Goal: Task Accomplishment & Management: Use online tool/utility

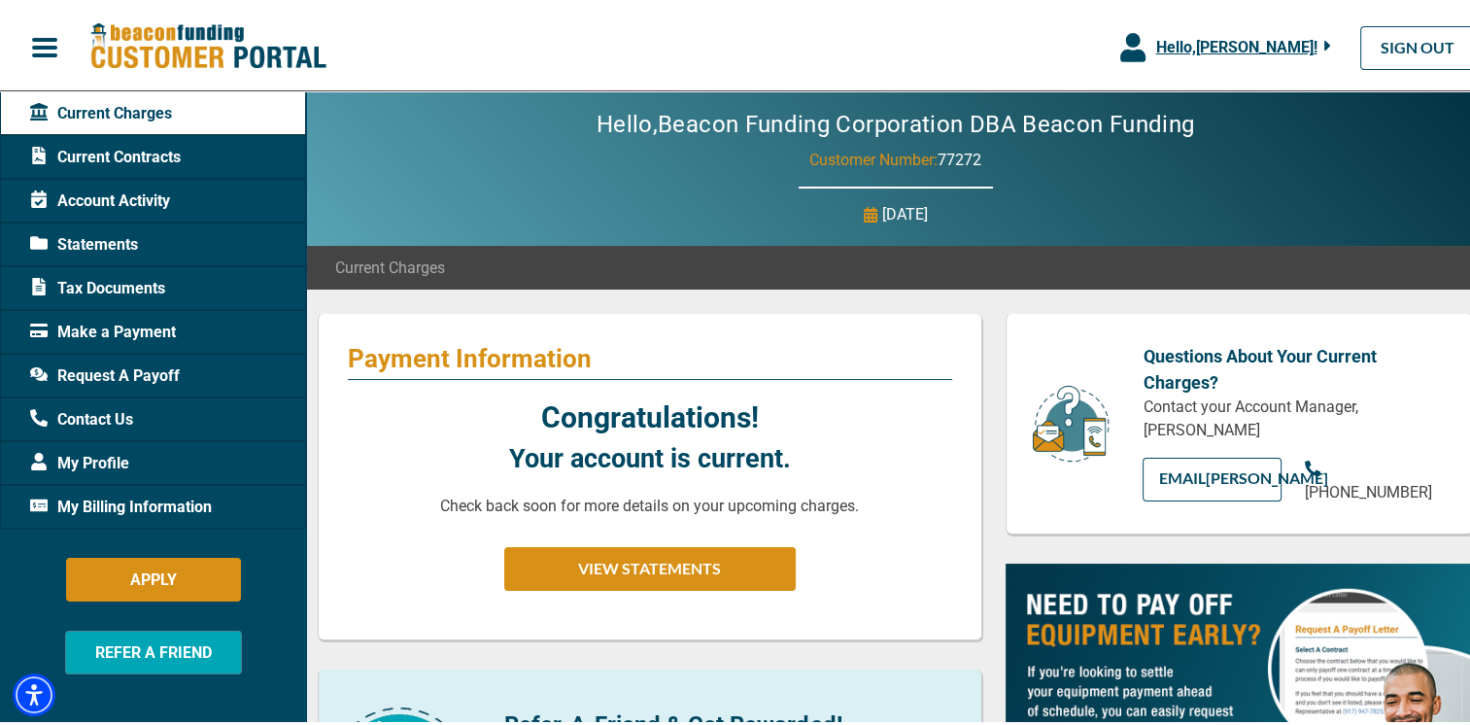
click at [180, 500] on span "My Billing Information" at bounding box center [121, 503] width 182 height 23
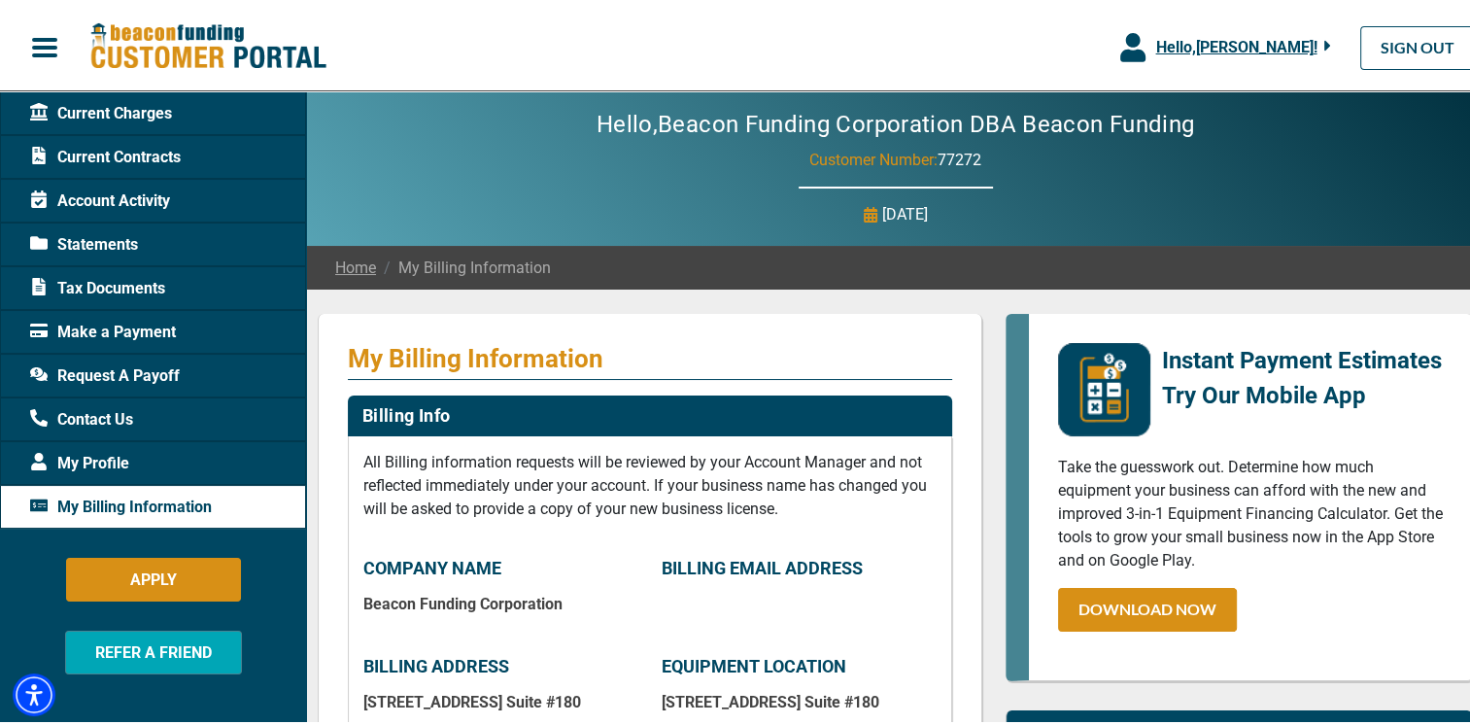
scroll to position [634, 0]
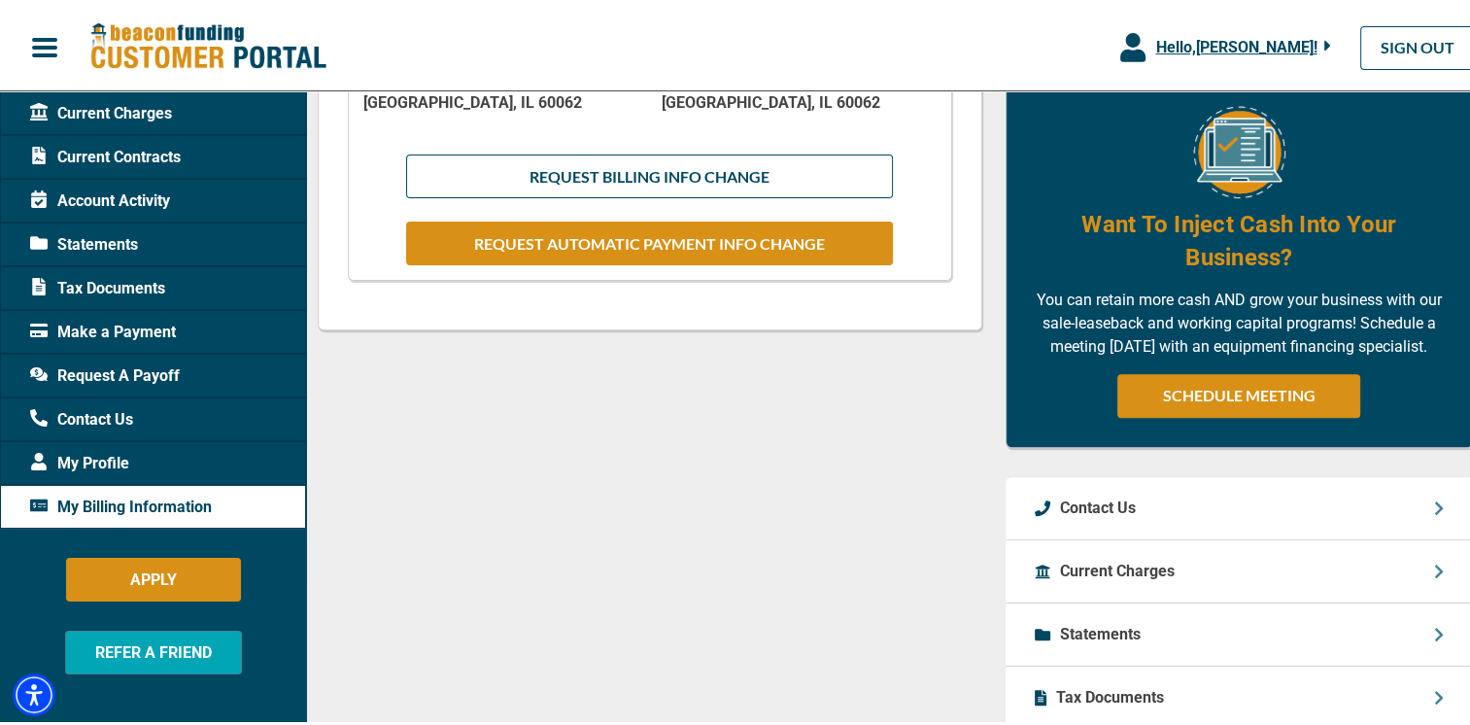
click at [736, 430] on div "My Billing Information Billing Info All Billing information requests will be re…" at bounding box center [650, 278] width 688 height 1204
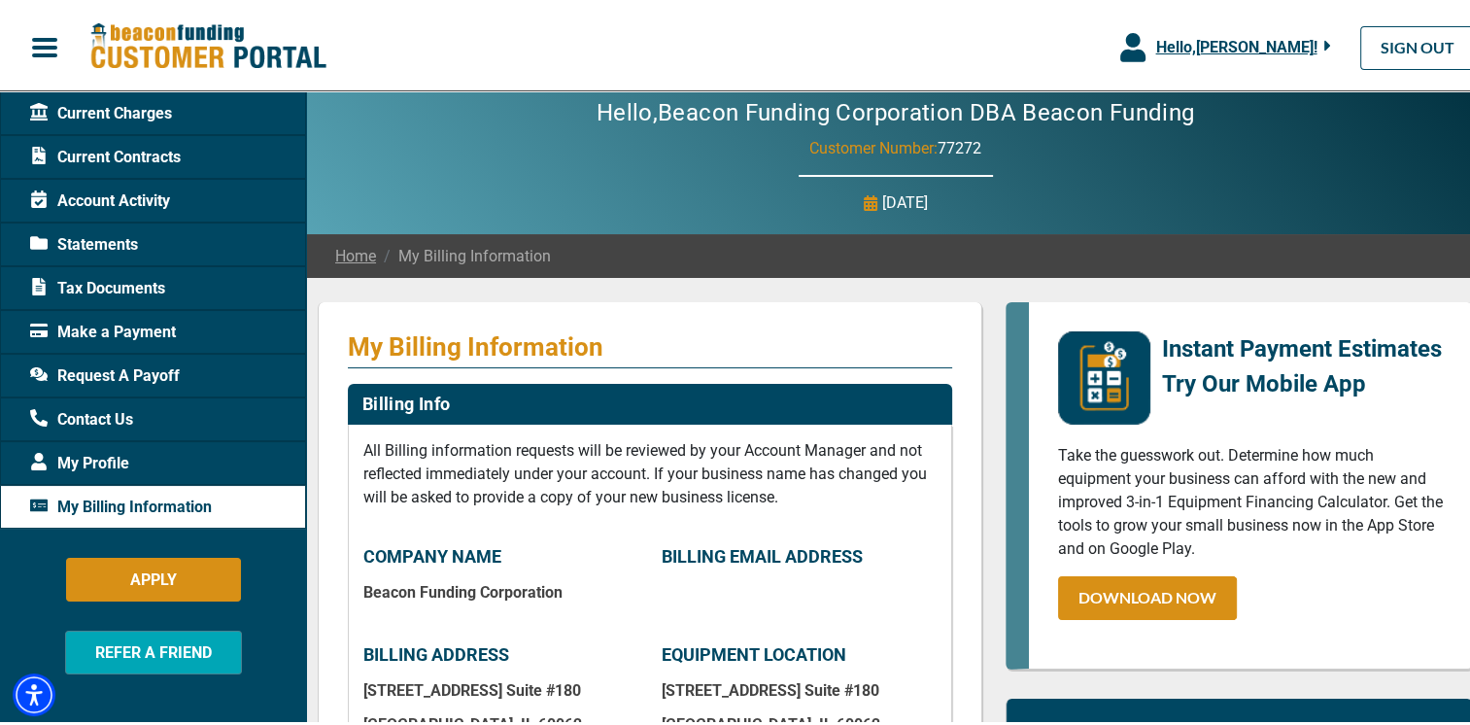
scroll to position [0, 0]
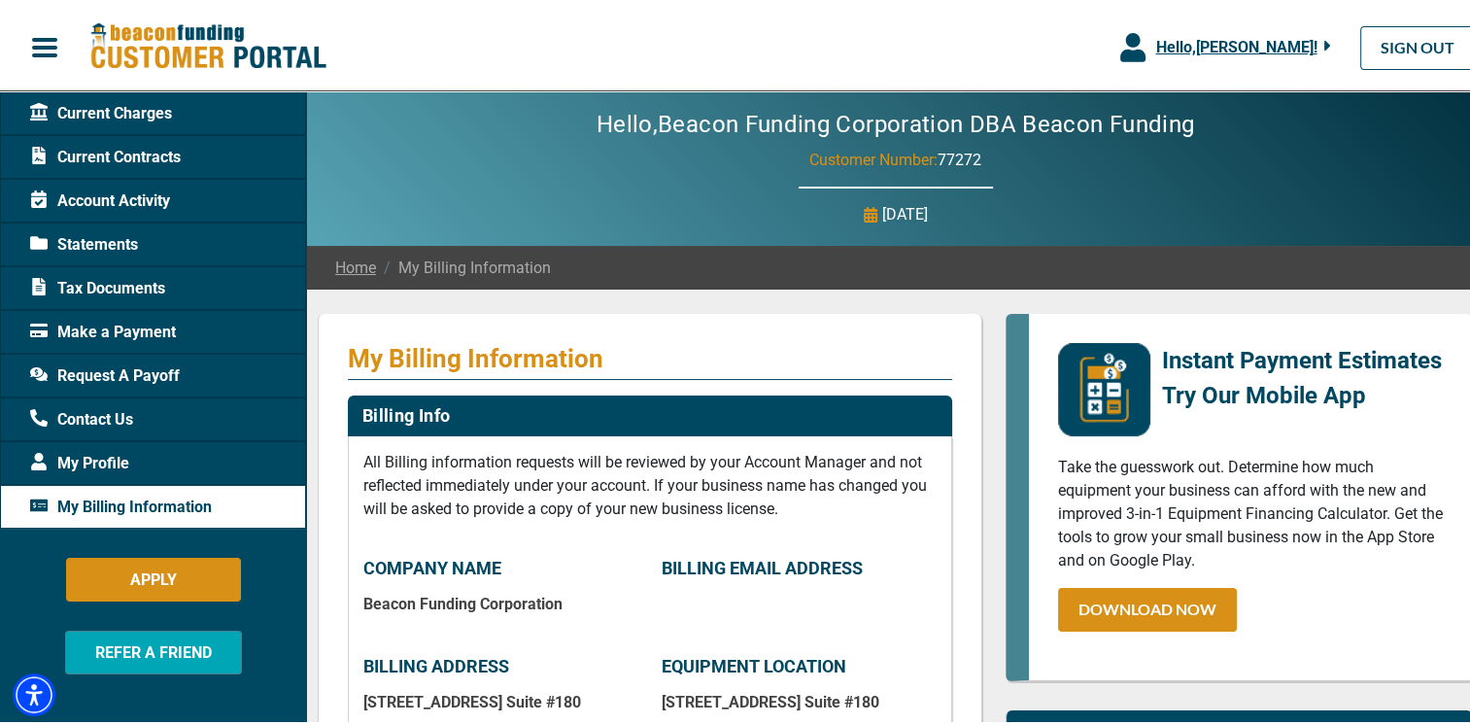
click at [459, 265] on span "My Billing Information" at bounding box center [463, 264] width 175 height 23
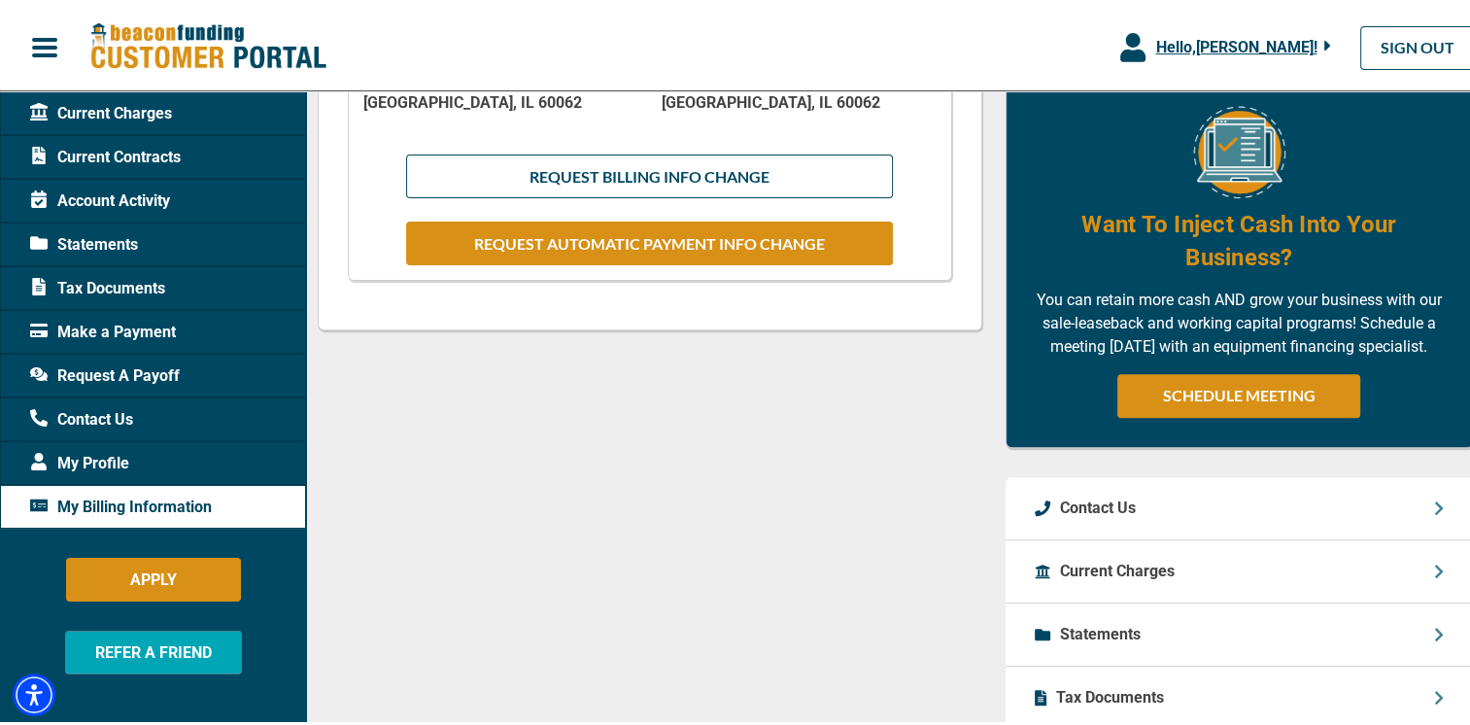
click at [935, 382] on div "My Billing Information Billing Info All Billing information requests will be re…" at bounding box center [650, 278] width 688 height 1204
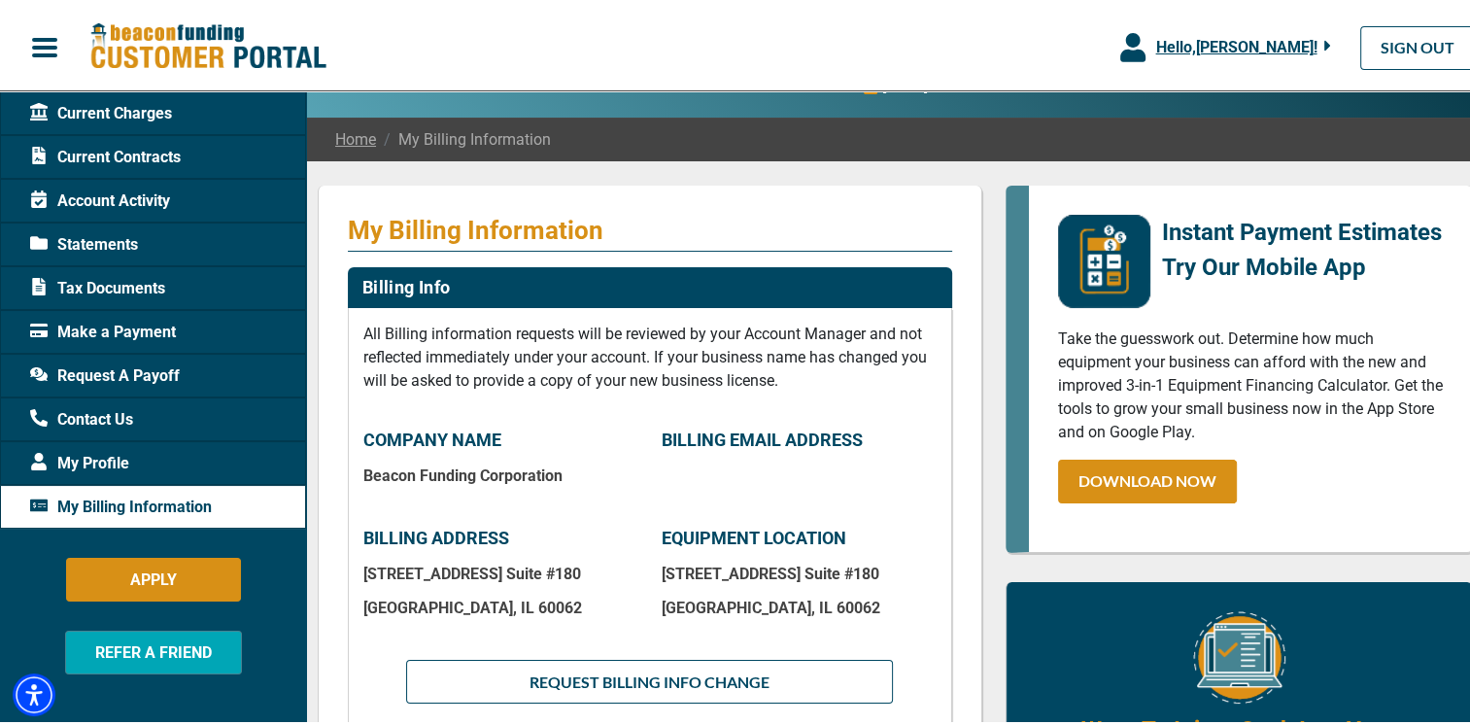
scroll to position [0, 0]
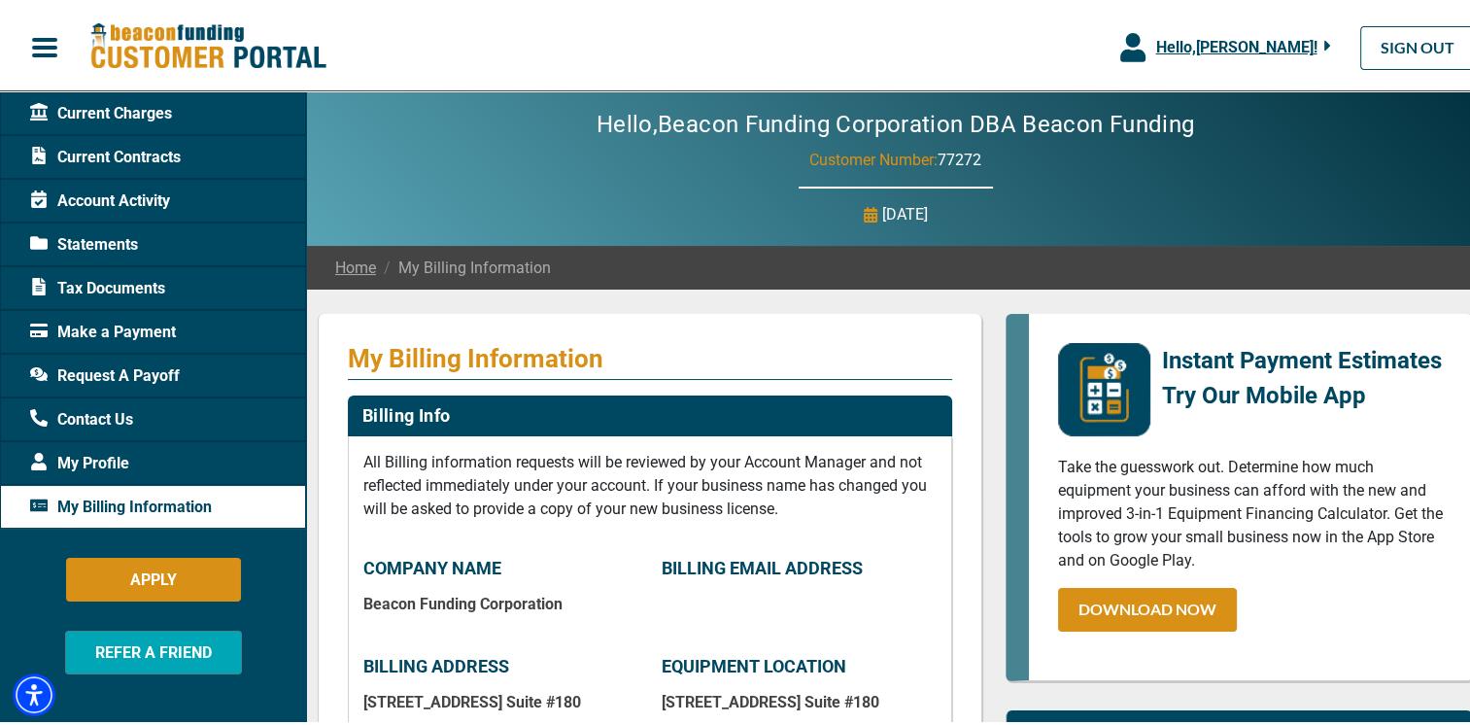
click at [1298, 42] on span "Hello, [PERSON_NAME] !" at bounding box center [1236, 43] width 161 height 18
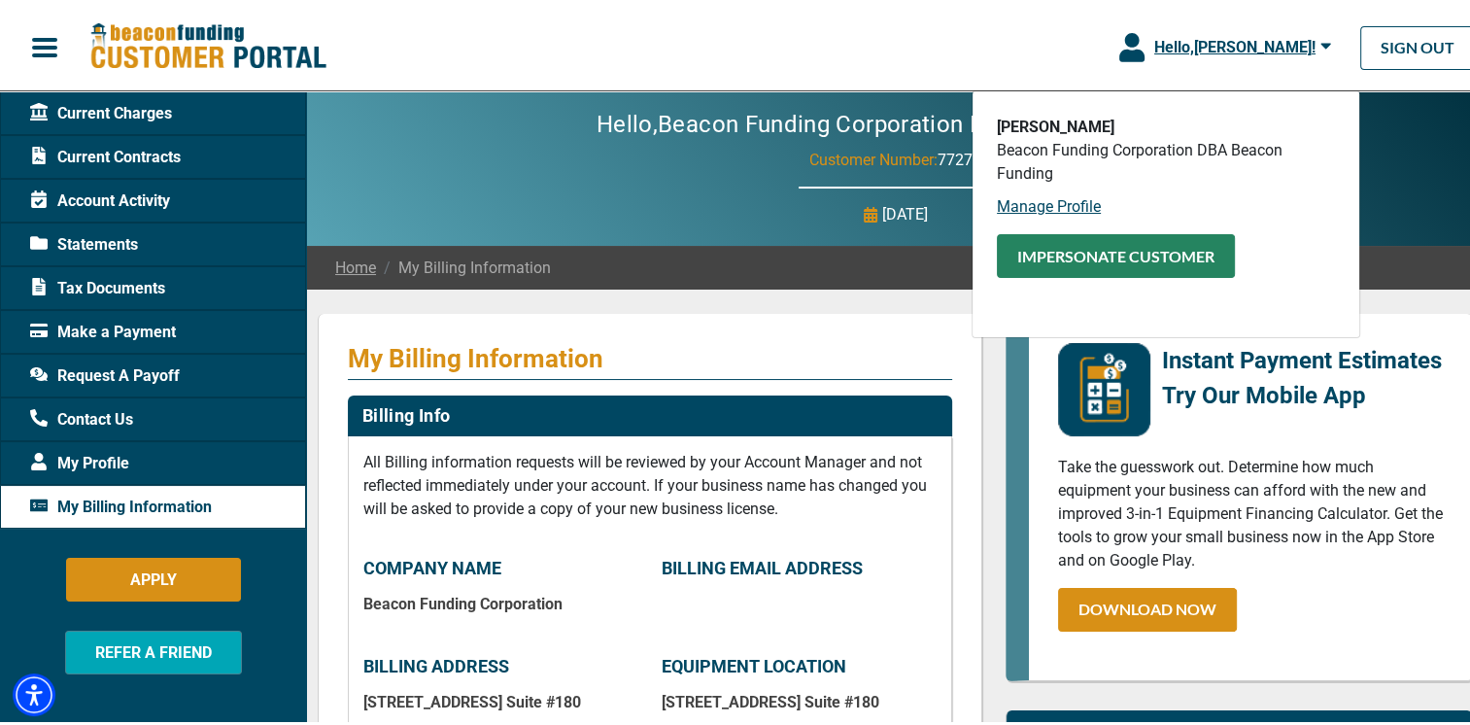
click at [1130, 258] on button "Impersonate Customer" at bounding box center [1116, 252] width 238 height 44
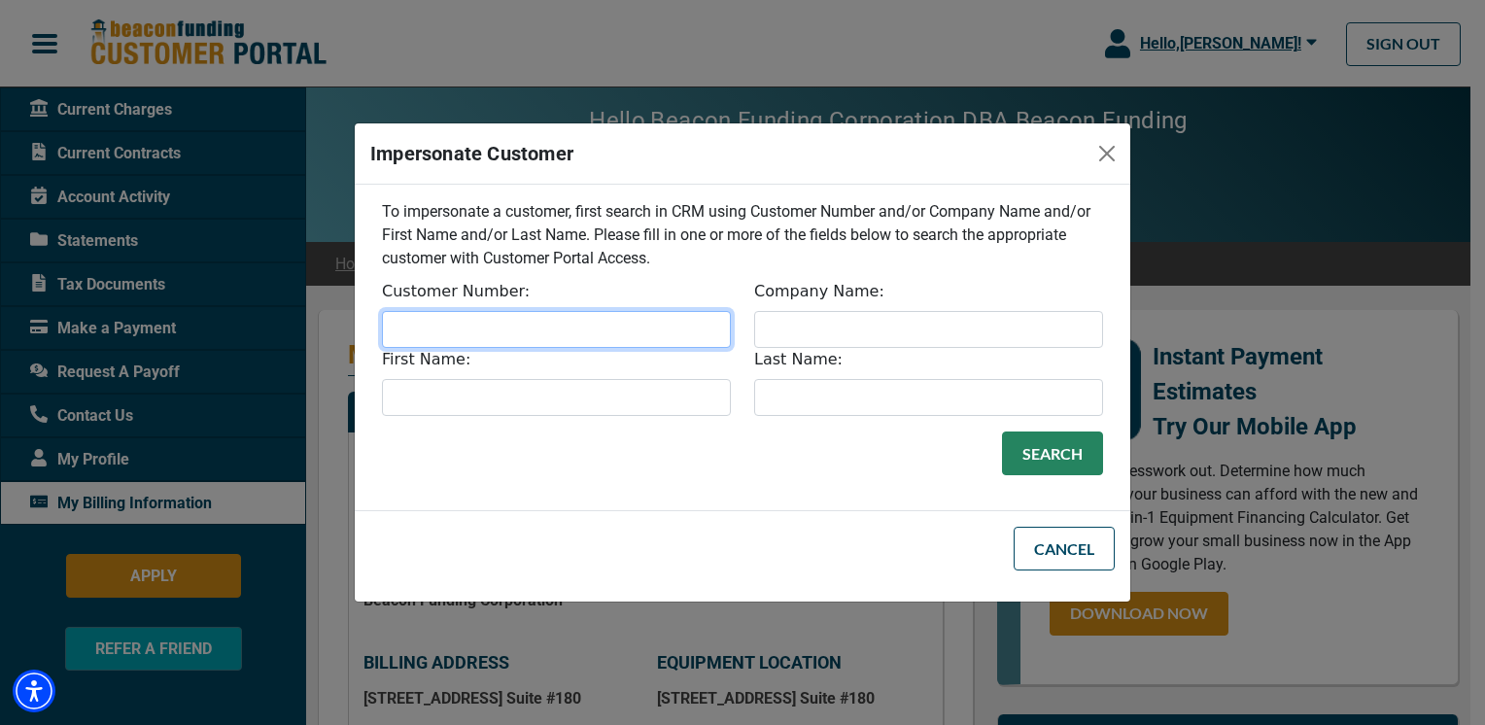
click at [584, 325] on input "Customer Number:" at bounding box center [556, 329] width 349 height 37
type input "32196"
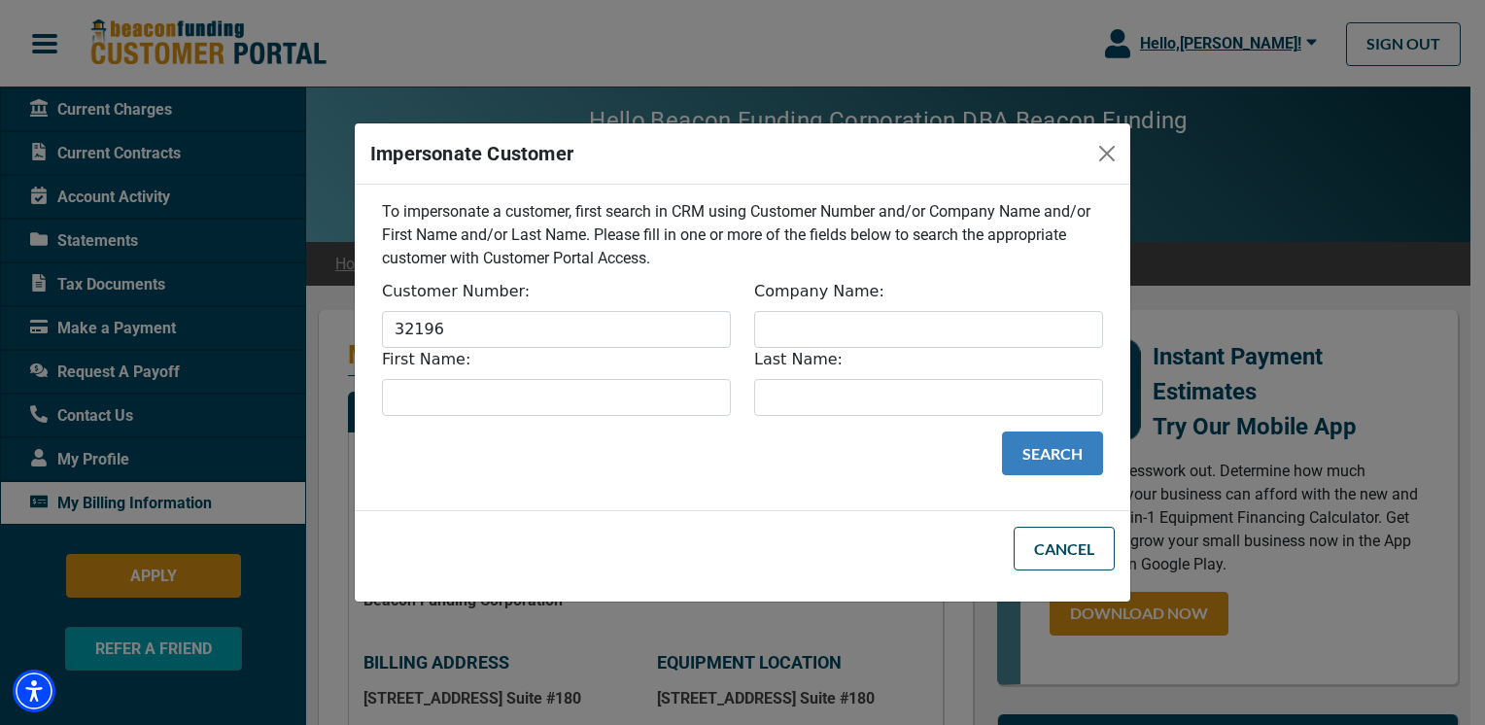
click at [1048, 448] on button "Search" at bounding box center [1052, 453] width 101 height 44
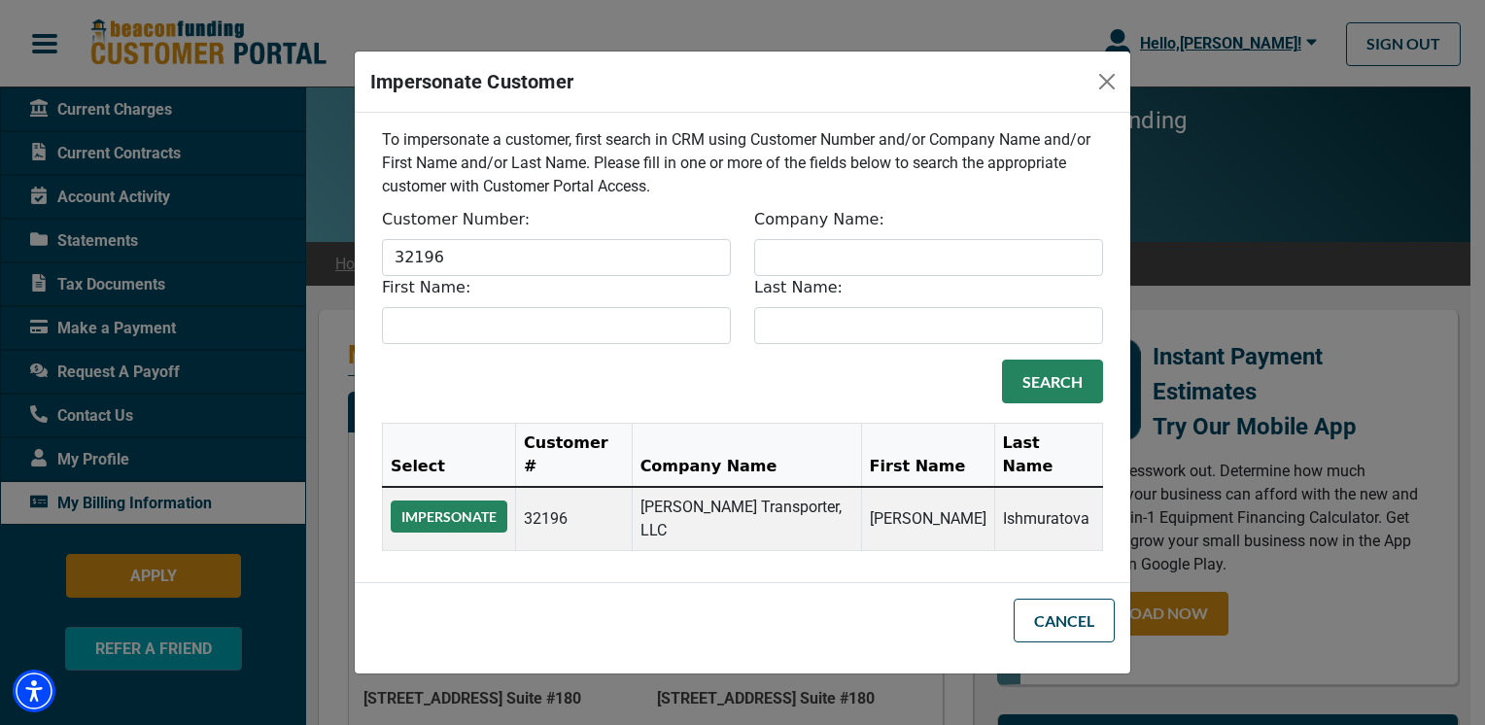
click at [450, 507] on button "Impersonate" at bounding box center [449, 516] width 117 height 32
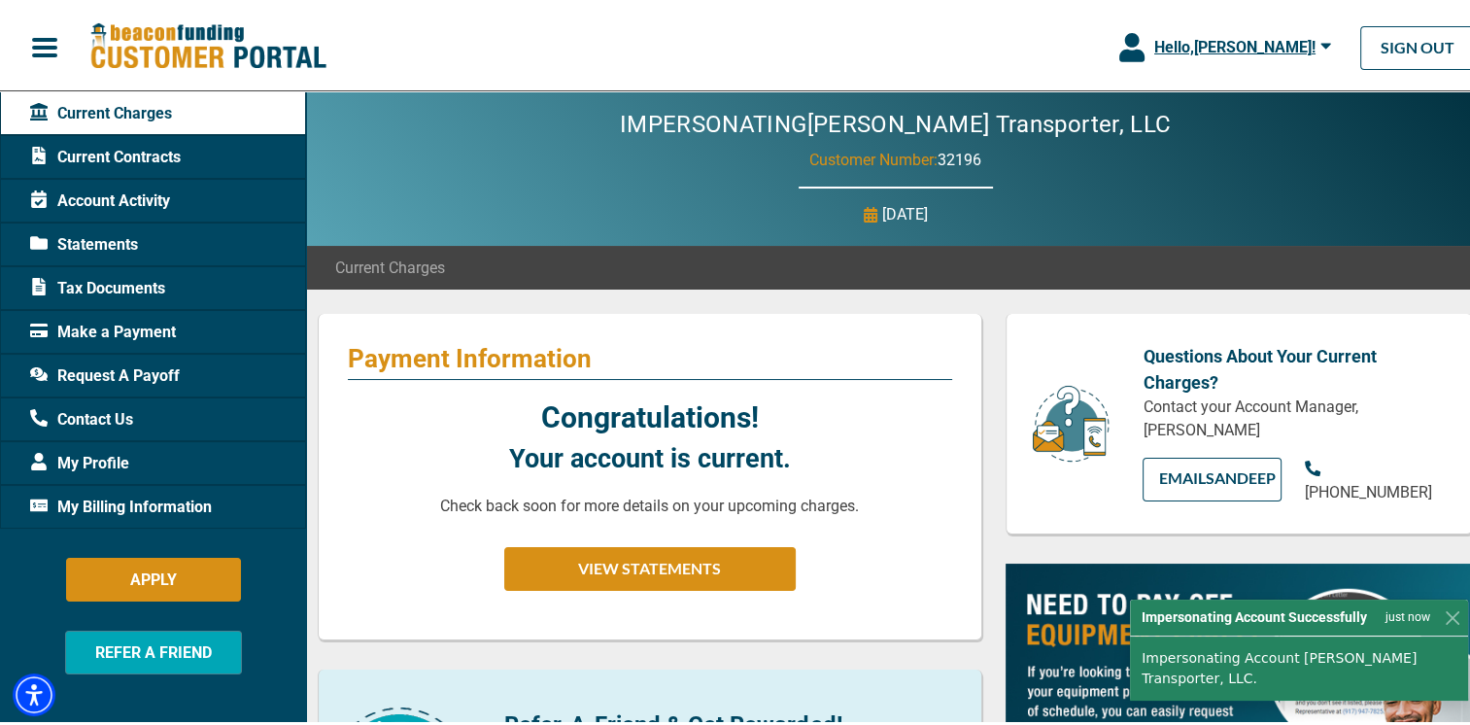
scroll to position [634, 0]
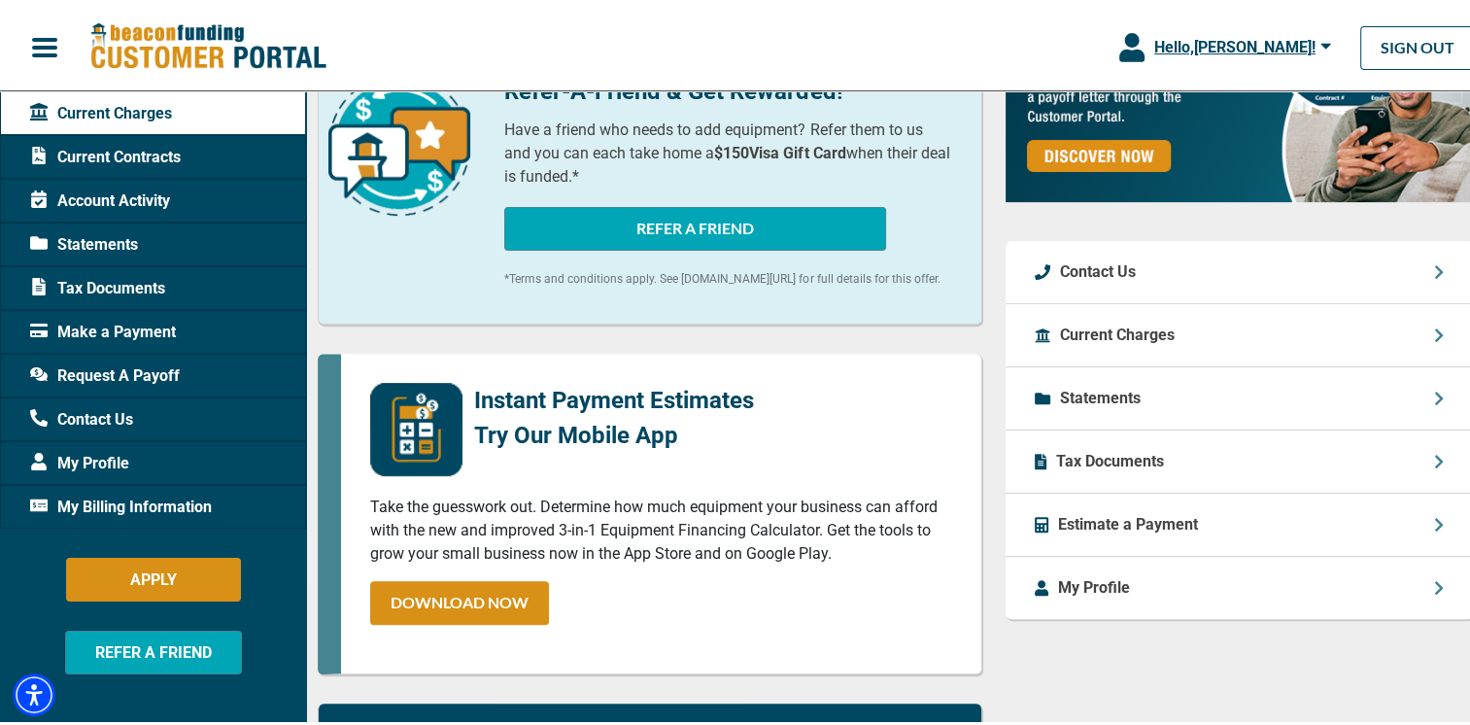
click at [174, 513] on span "My Billing Information" at bounding box center [121, 503] width 182 height 23
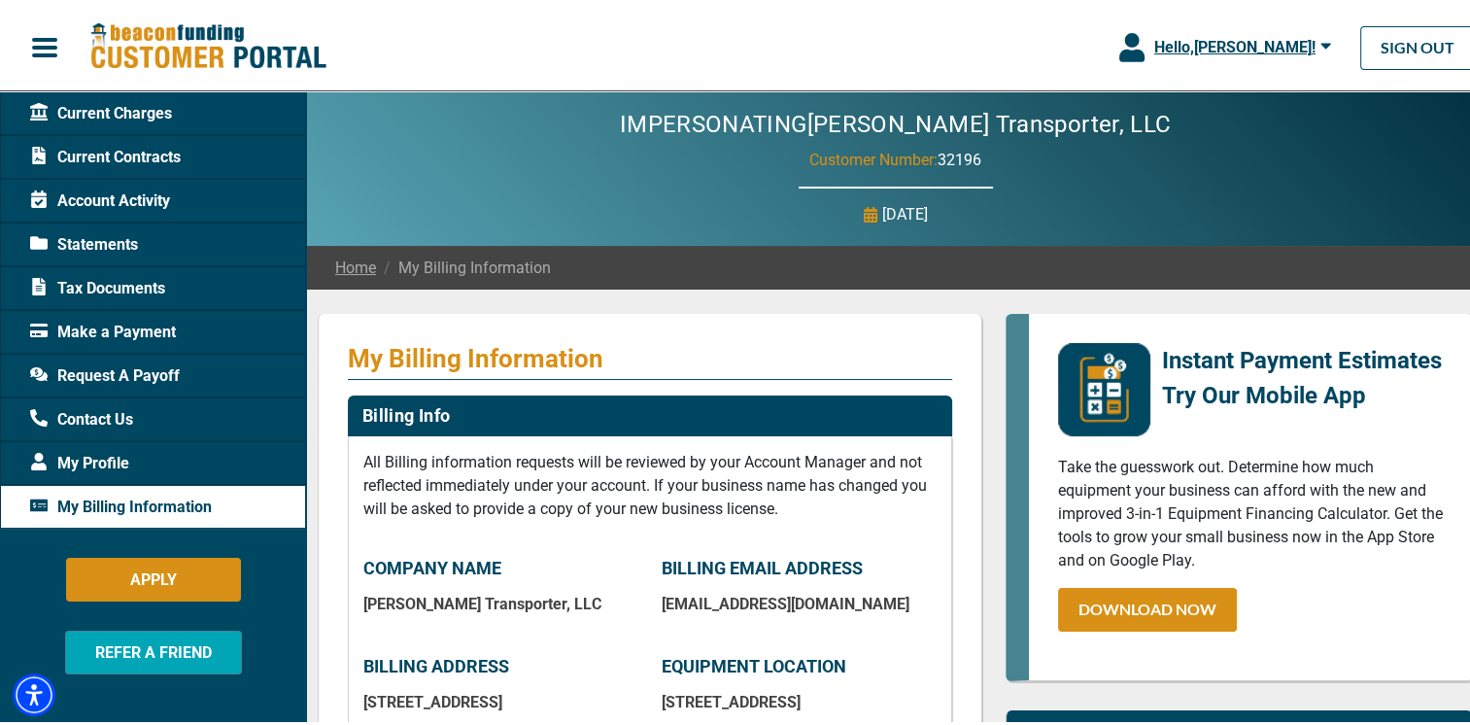
scroll to position [634, 0]
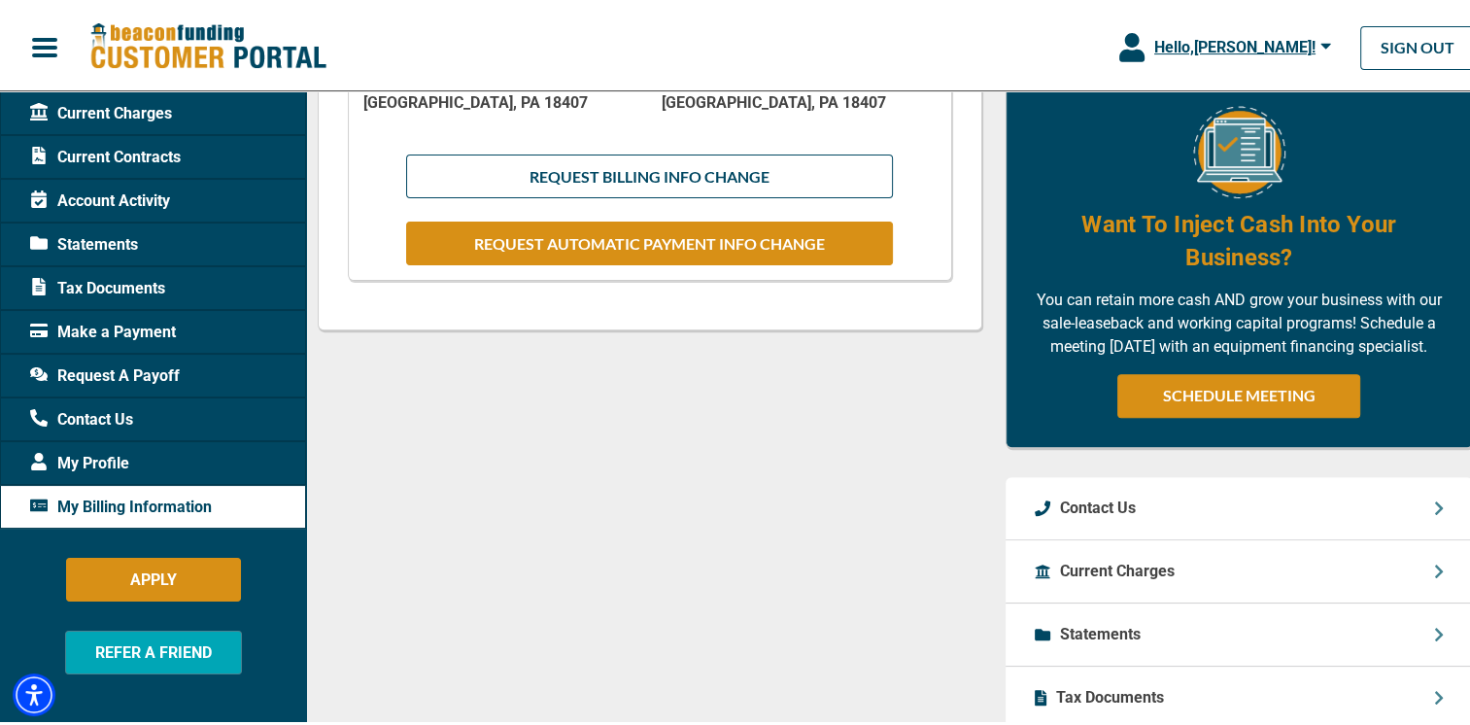
click at [828, 503] on div "My Billing Information Billing Info All Billing information requests will be re…" at bounding box center [650, 278] width 688 height 1204
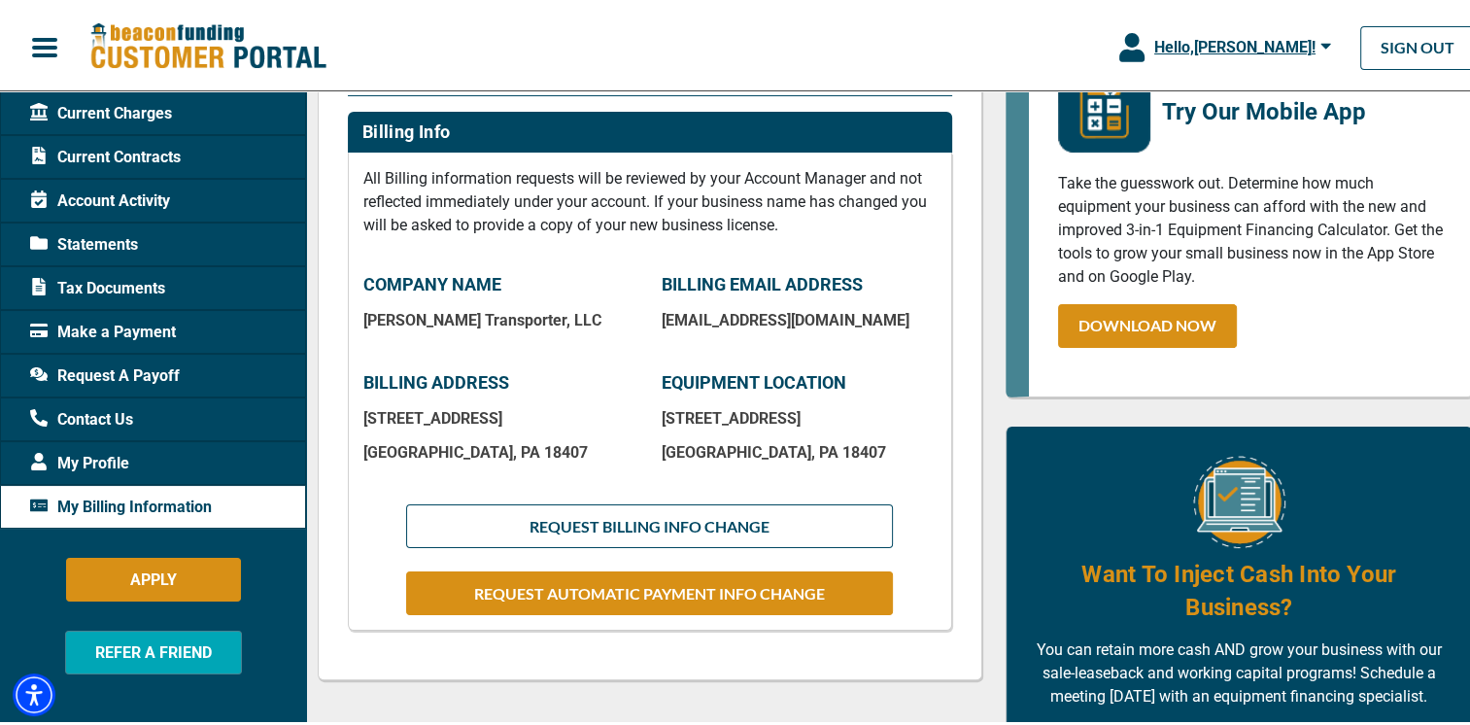
scroll to position [0, 0]
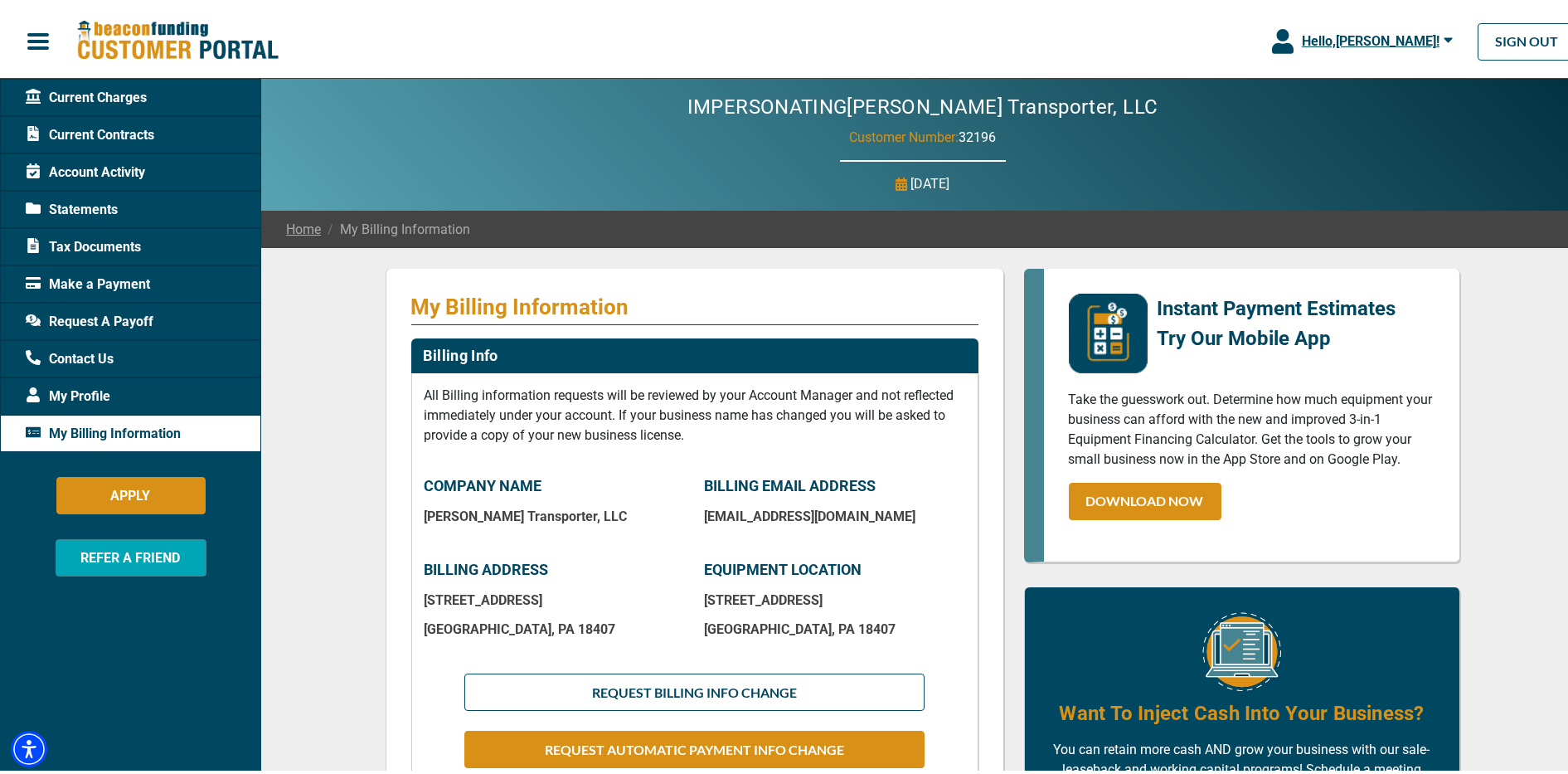
click at [1266, 401] on div "My Billing Information Billing Info All Billing information requests will be re…" at bounding box center [922, 754] width 1322 height 1021
